Goal: Entertainment & Leisure: Browse casually

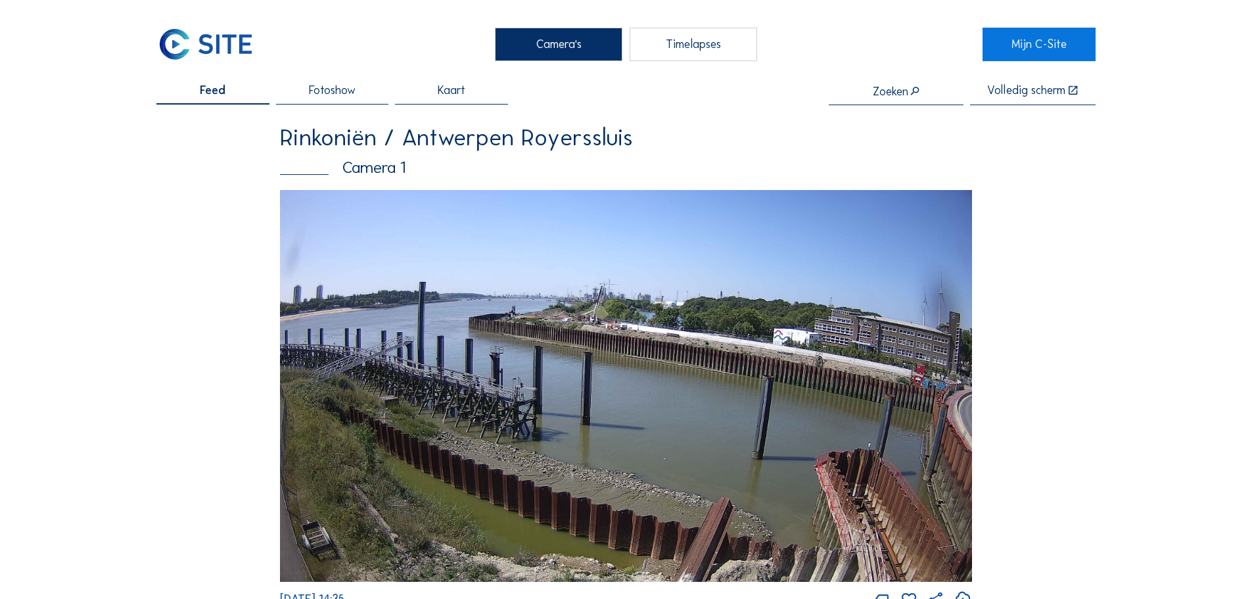
click at [185, 54] on img at bounding box center [205, 44] width 99 height 33
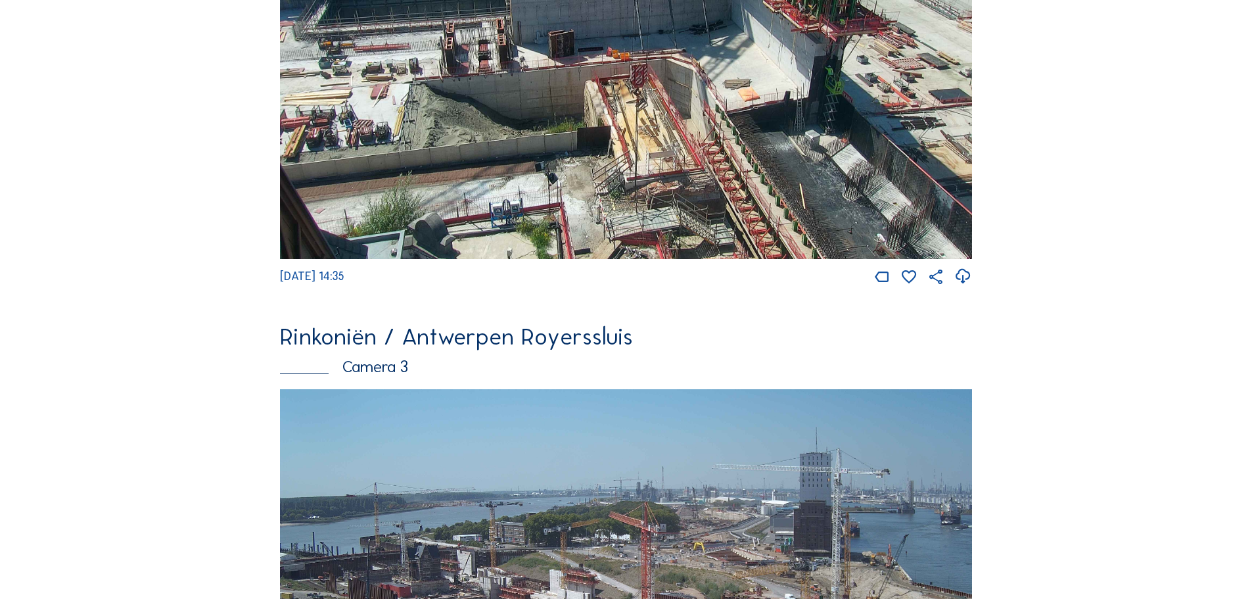
scroll to position [920, 0]
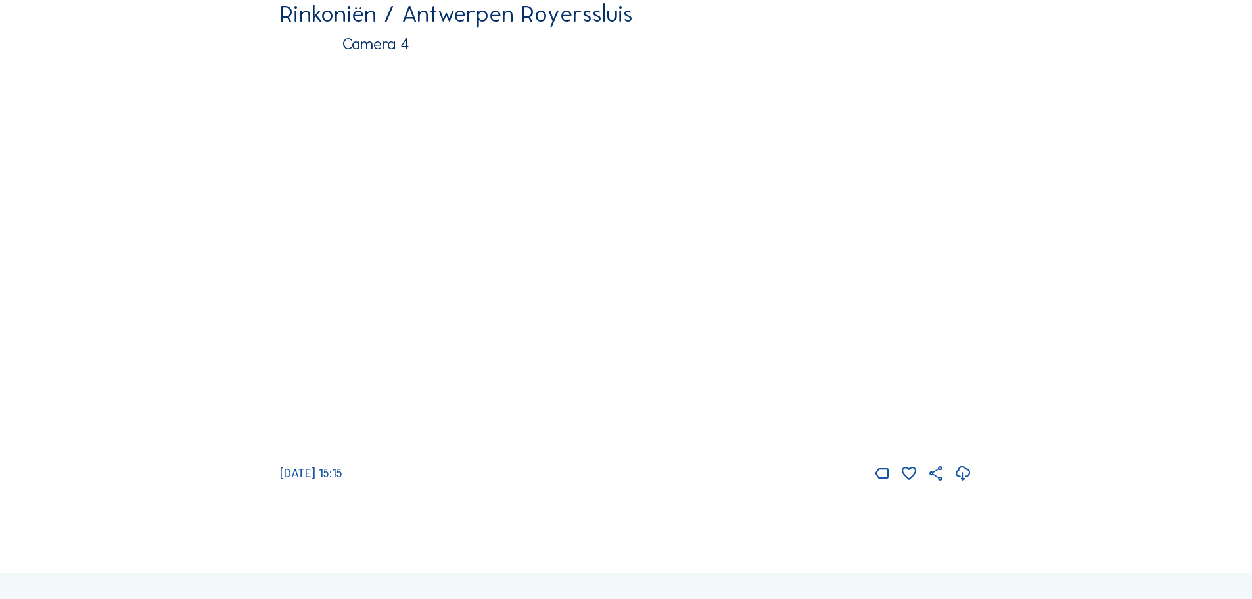
scroll to position [1578, 0]
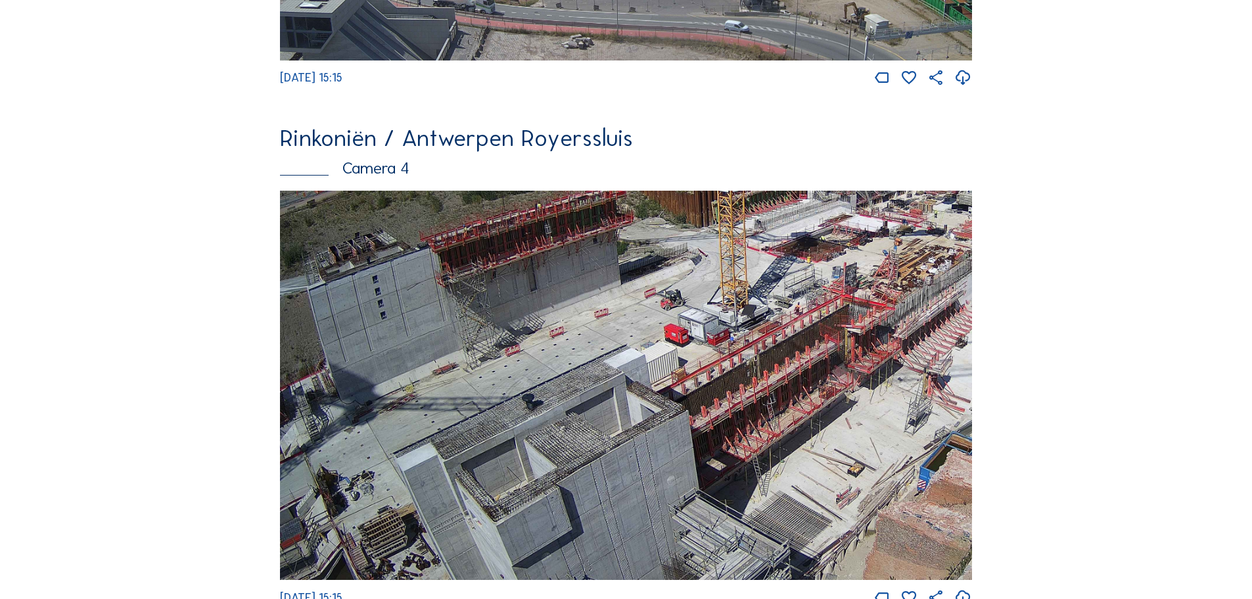
drag, startPoint x: 529, startPoint y: 492, endPoint x: 721, endPoint y: 387, distance: 218.6
click at [721, 387] on img at bounding box center [626, 386] width 692 height 390
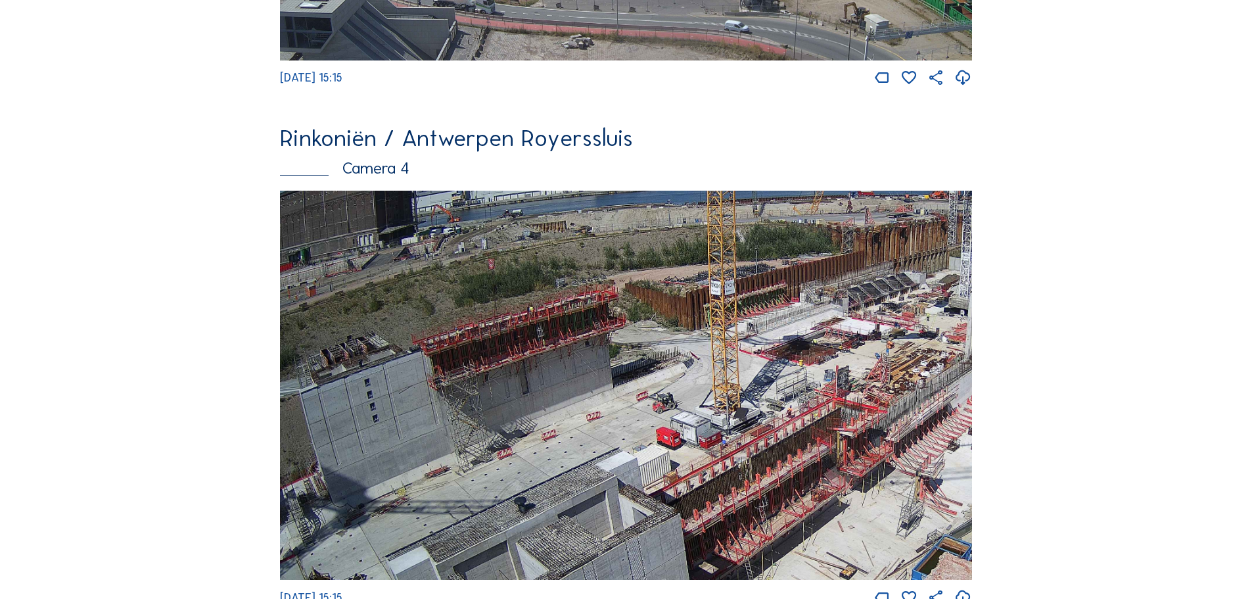
drag, startPoint x: 694, startPoint y: 344, endPoint x: 686, endPoint y: 442, distance: 98.2
click at [686, 442] on img at bounding box center [626, 386] width 692 height 390
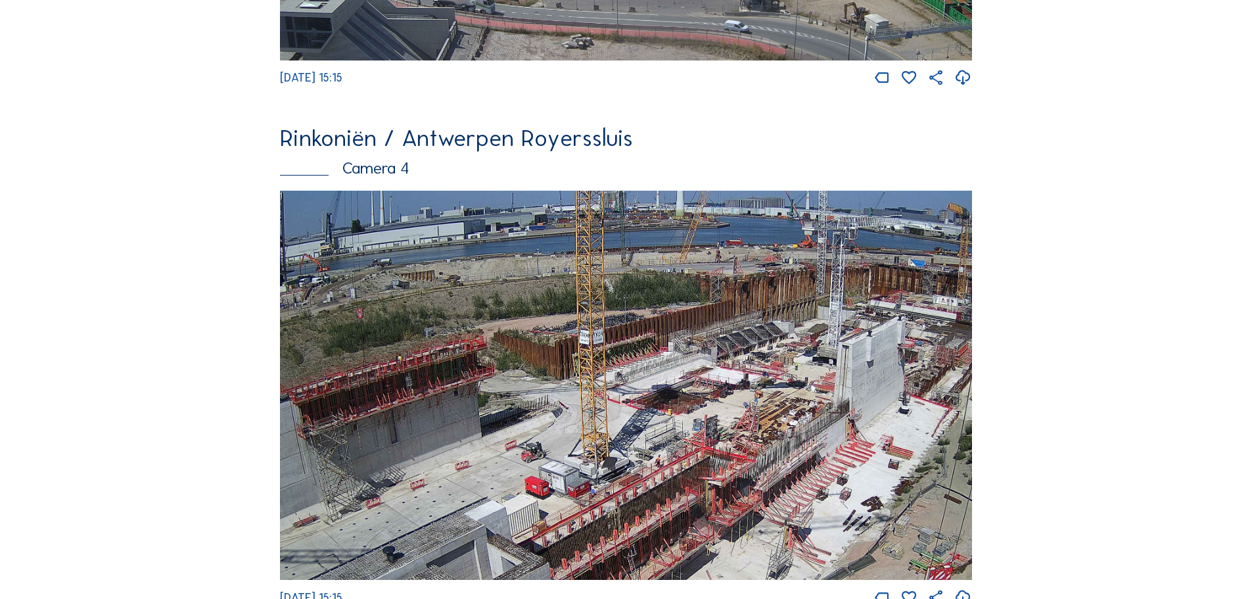
drag, startPoint x: 792, startPoint y: 379, endPoint x: 649, endPoint y: 425, distance: 150.3
click at [649, 425] on img at bounding box center [626, 386] width 692 height 390
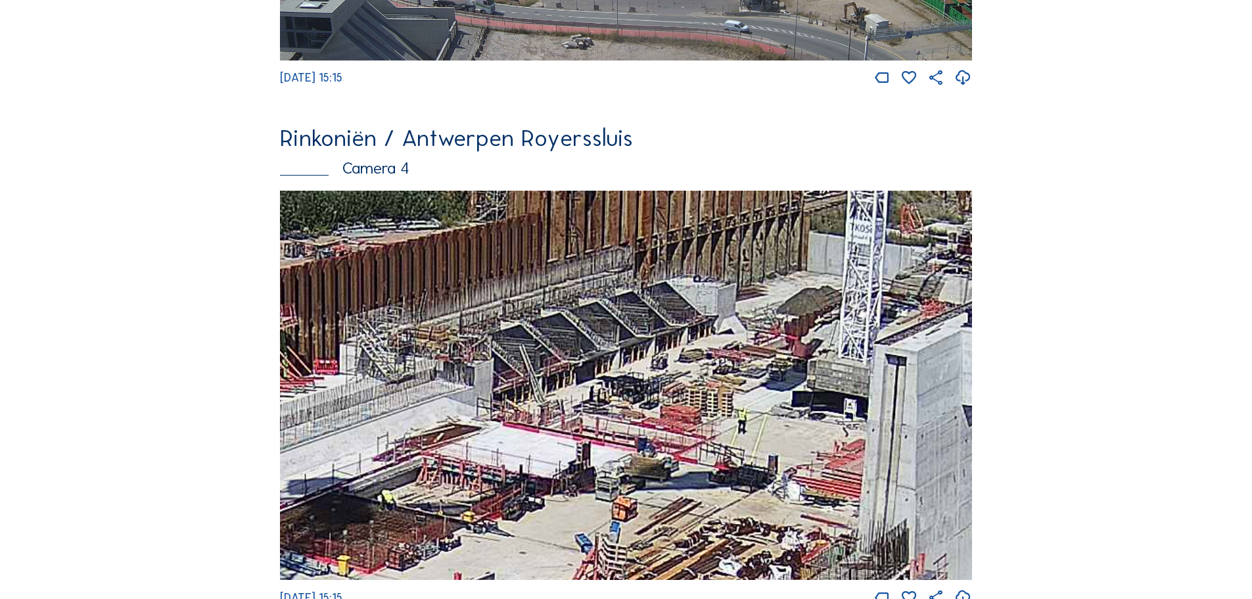
drag, startPoint x: 775, startPoint y: 366, endPoint x: 556, endPoint y: 487, distance: 251.0
click at [556, 487] on img at bounding box center [626, 386] width 692 height 390
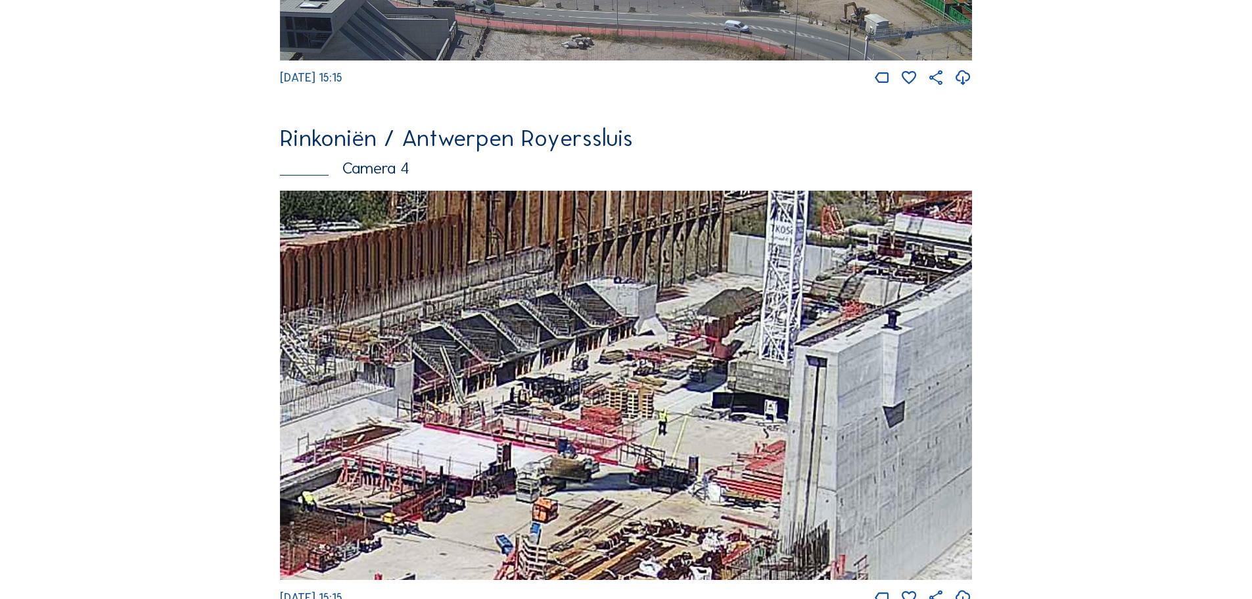
drag, startPoint x: 744, startPoint y: 450, endPoint x: 691, endPoint y: 442, distance: 53.8
click at [691, 442] on img at bounding box center [626, 386] width 692 height 390
drag, startPoint x: 610, startPoint y: 429, endPoint x: 1052, endPoint y: 422, distance: 441.9
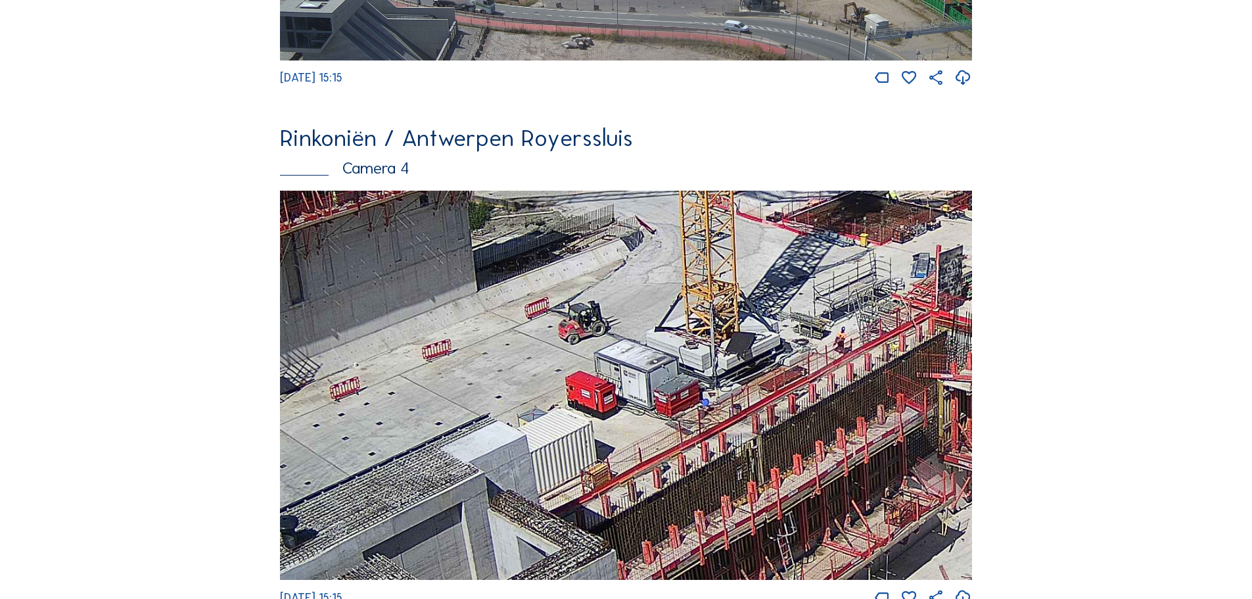
drag, startPoint x: 478, startPoint y: 472, endPoint x: 1060, endPoint y: 164, distance: 658.8
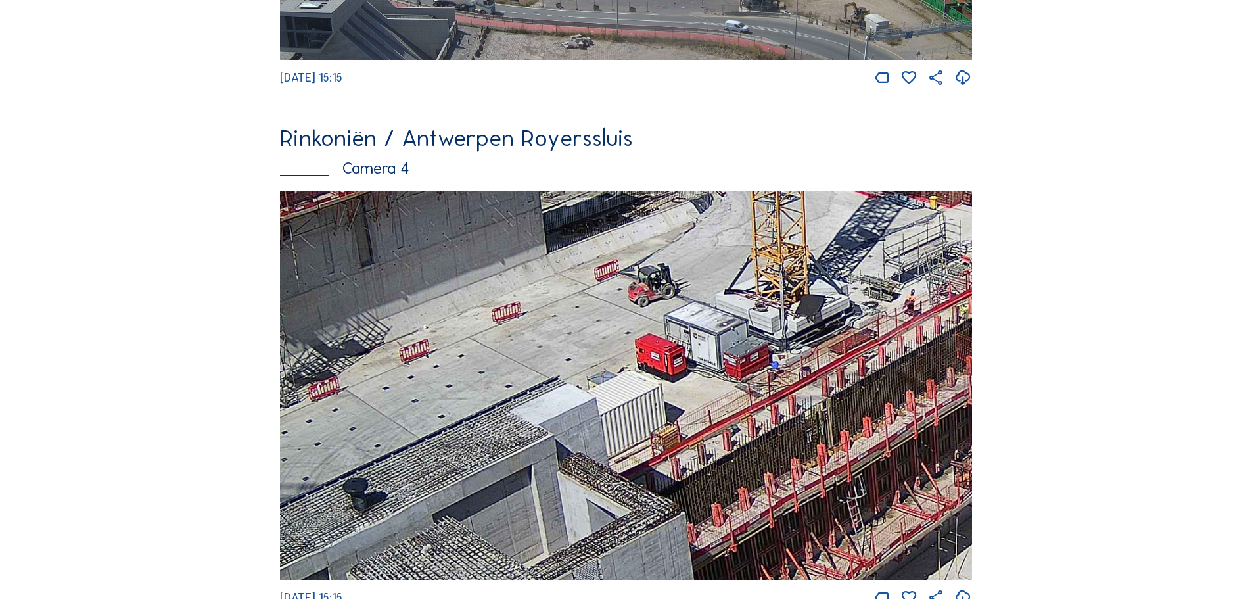
drag, startPoint x: 694, startPoint y: 463, endPoint x: 1129, endPoint y: 100, distance: 566.7
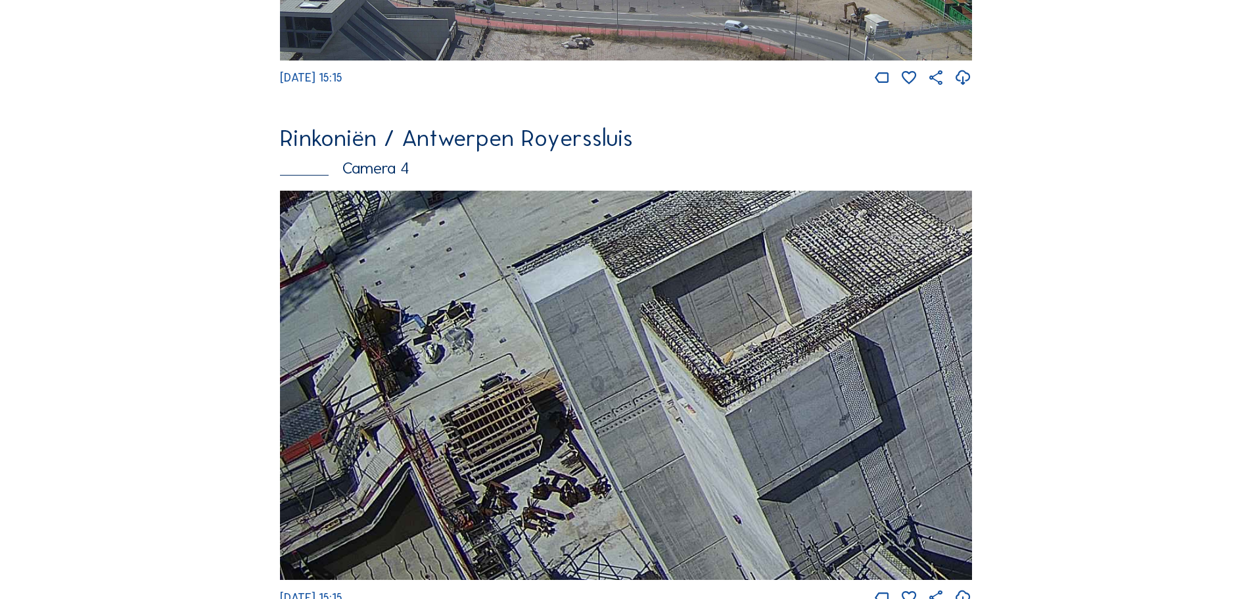
drag, startPoint x: 565, startPoint y: 459, endPoint x: 738, endPoint y: 257, distance: 265.8
click at [738, 257] on img at bounding box center [626, 386] width 692 height 390
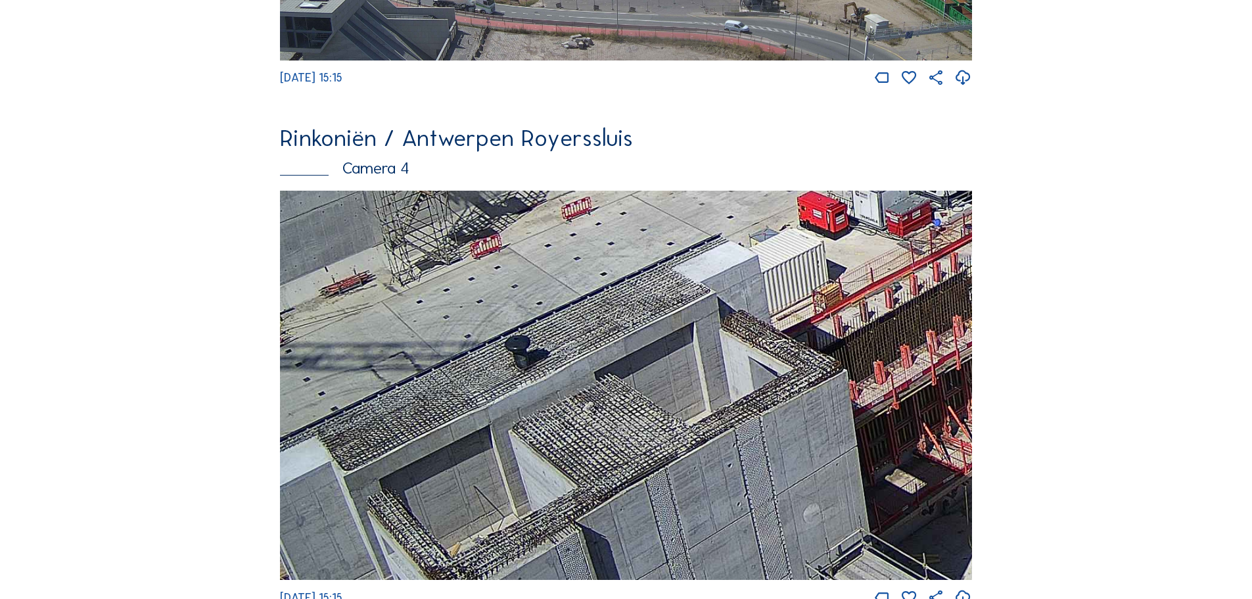
drag, startPoint x: 793, startPoint y: 358, endPoint x: 285, endPoint y: 630, distance: 575.9
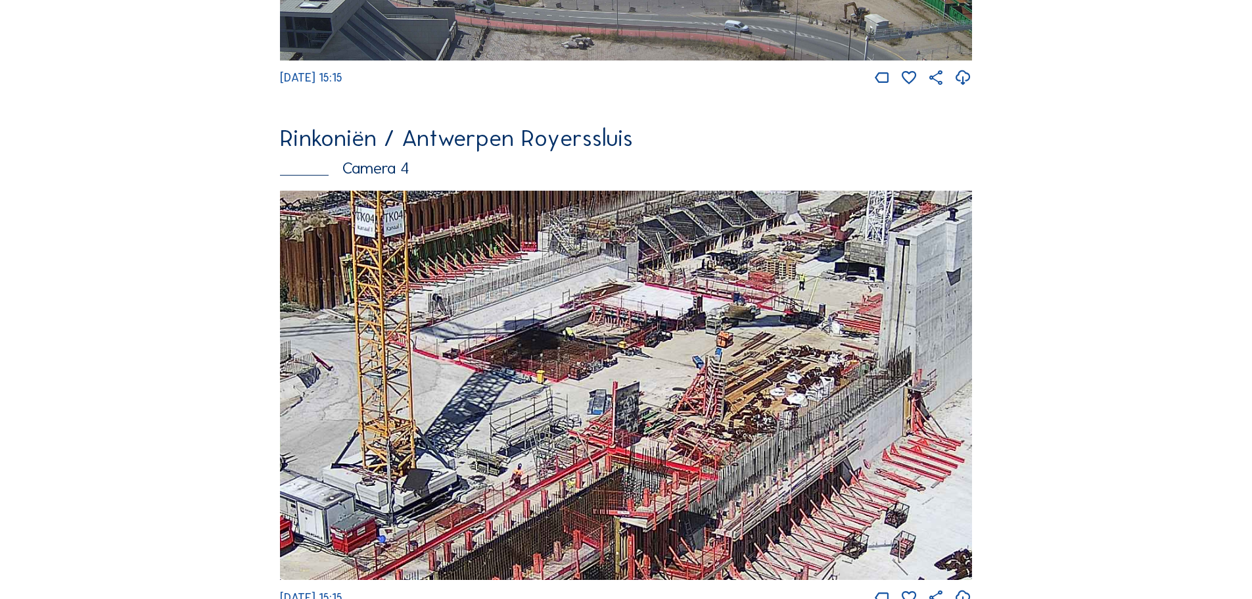
drag, startPoint x: 698, startPoint y: 393, endPoint x: 377, endPoint y: 630, distance: 399.6
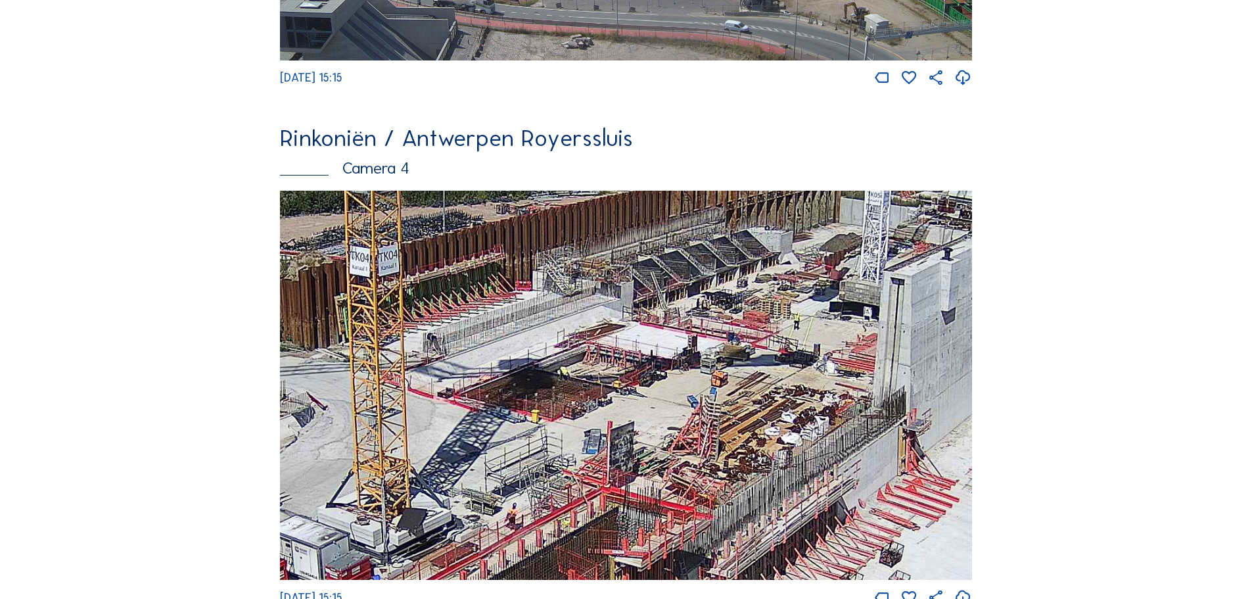
drag, startPoint x: 748, startPoint y: 300, endPoint x: 729, endPoint y: 337, distance: 41.2
click at [729, 337] on img at bounding box center [626, 386] width 692 height 390
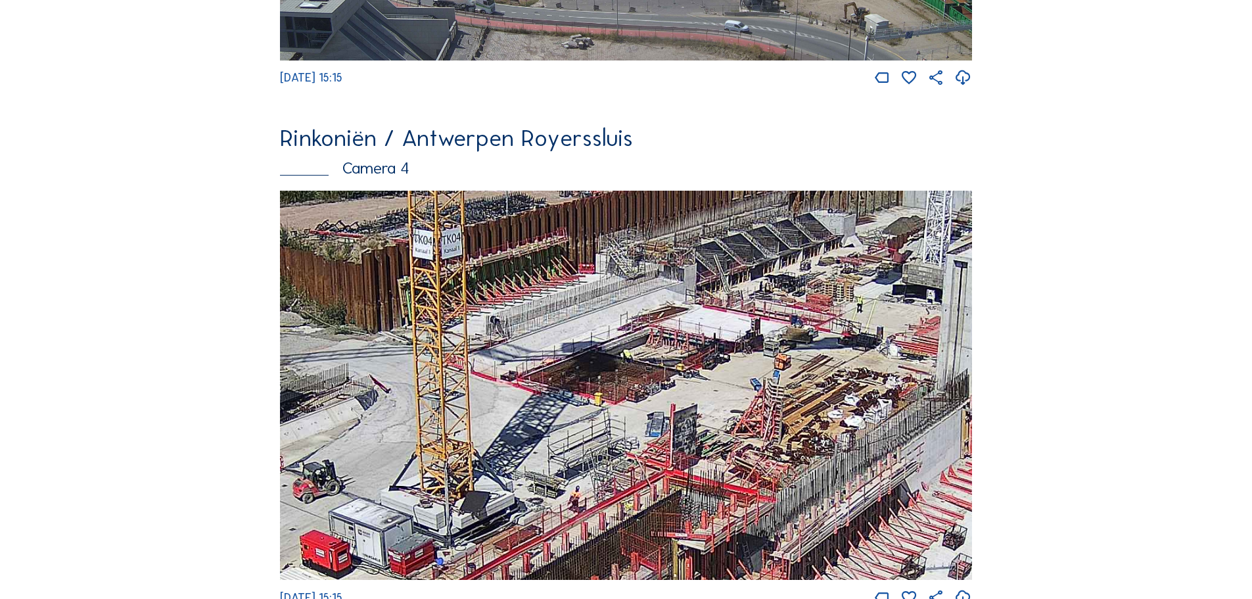
drag, startPoint x: 484, startPoint y: 385, endPoint x: 568, endPoint y: 330, distance: 100.3
click at [568, 330] on img at bounding box center [626, 386] width 692 height 390
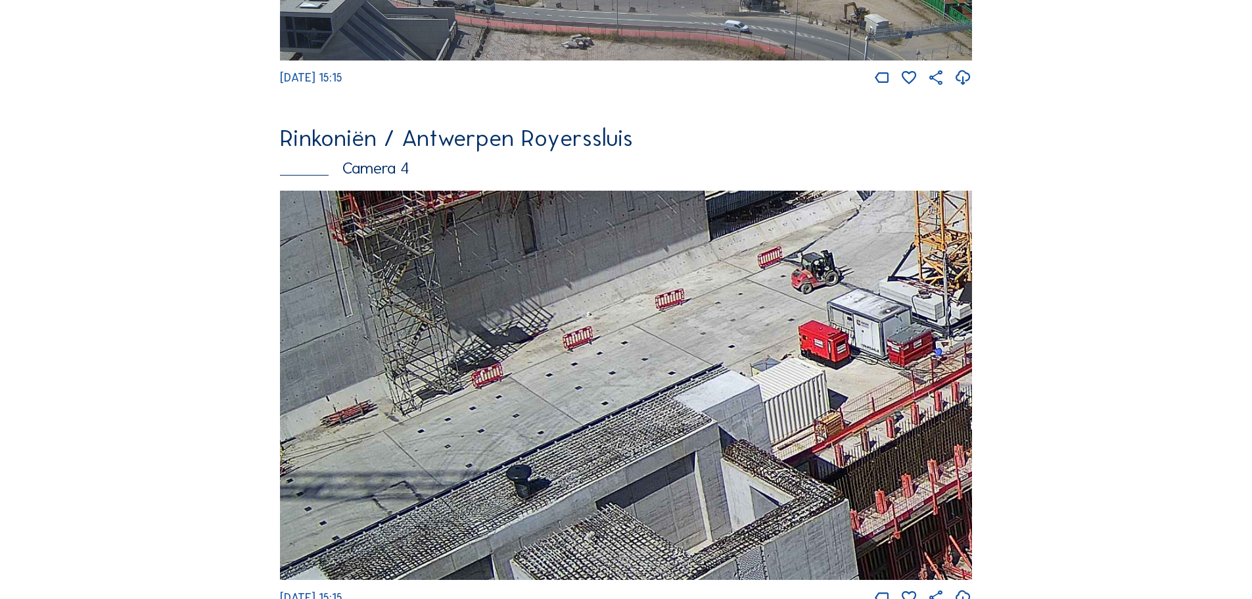
drag, startPoint x: 444, startPoint y: 399, endPoint x: 940, endPoint y: 190, distance: 538.6
click at [940, 190] on div "Rinkoniën / Antwerpen Royerssluis Camera 4 [DATE] 15:15" at bounding box center [626, 366] width 692 height 481
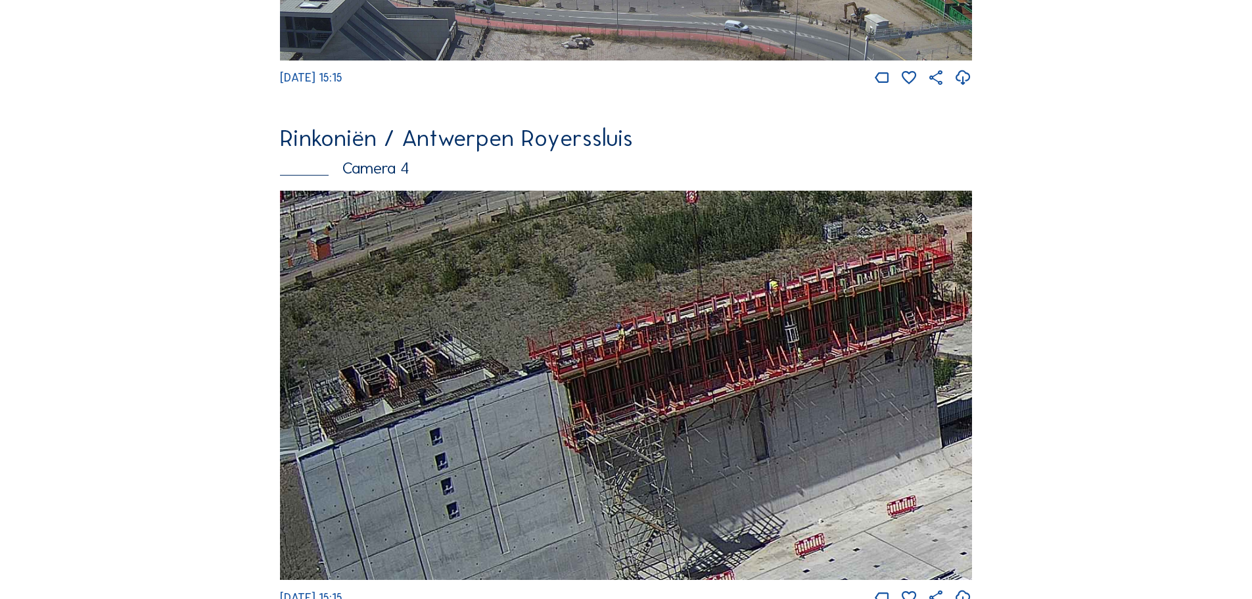
drag, startPoint x: 673, startPoint y: 402, endPoint x: 1060, endPoint y: 256, distance: 413.2
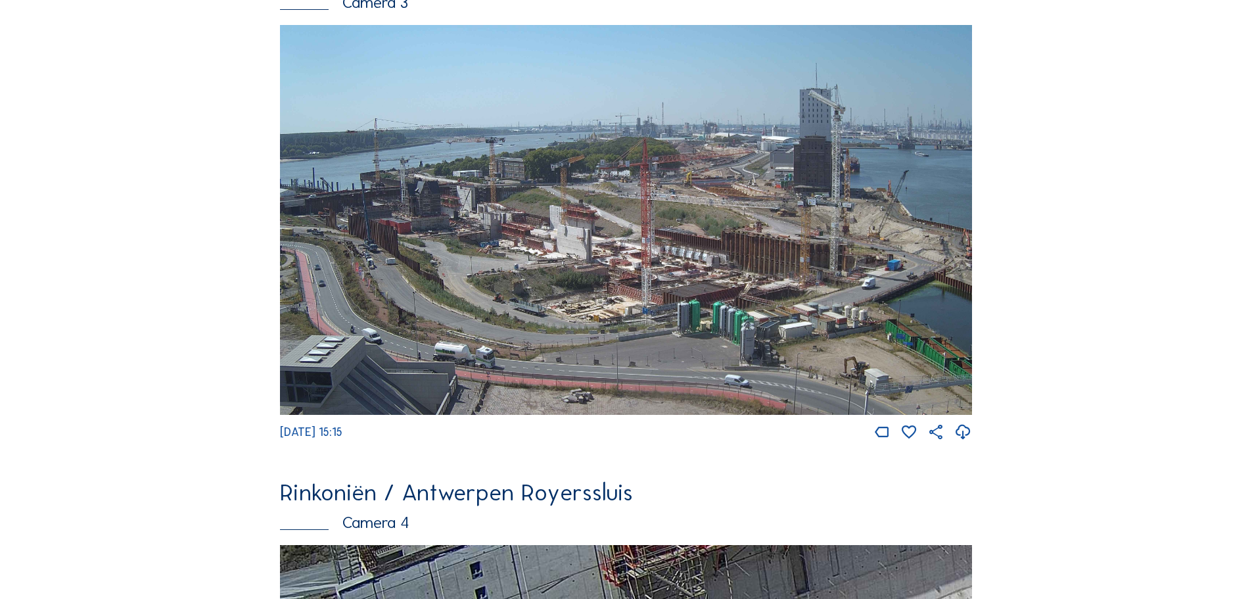
scroll to position [1183, 0]
